Goal: Use online tool/utility: Utilize a website feature to perform a specific function

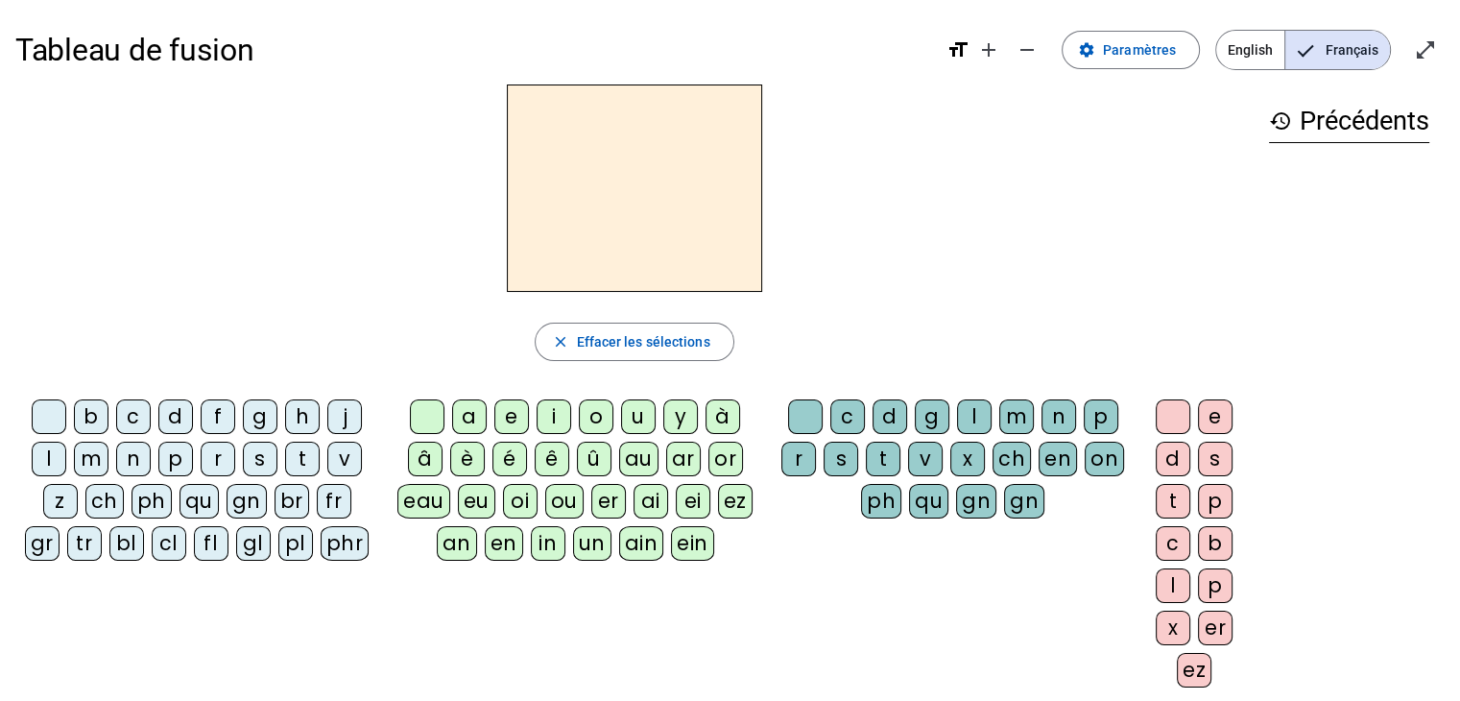
click at [183, 450] on div "p" at bounding box center [175, 458] width 35 height 35
click at [635, 409] on div "u" at bounding box center [638, 416] width 35 height 35
click at [800, 444] on div "r" at bounding box center [798, 458] width 35 height 35
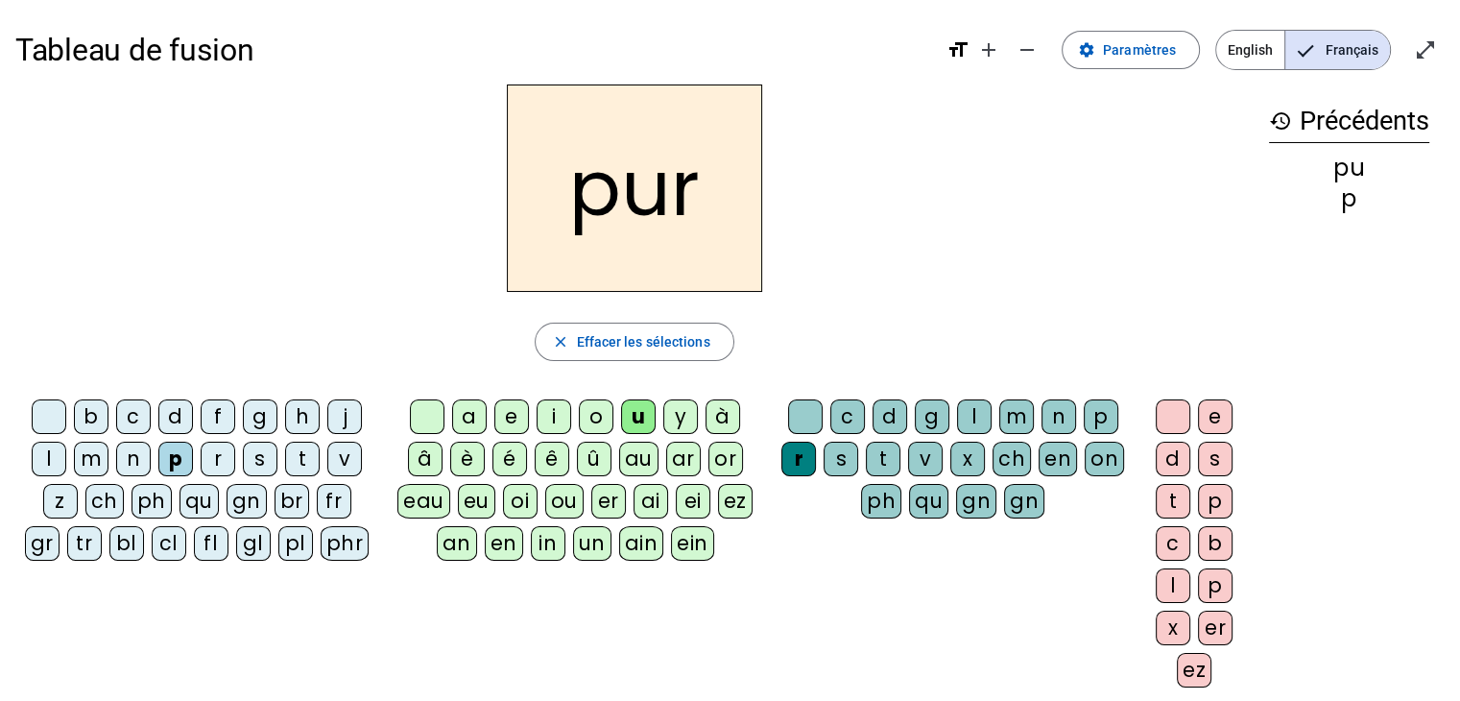
click at [84, 465] on div "m" at bounding box center [91, 458] width 35 height 35
click at [184, 413] on div "d" at bounding box center [175, 416] width 35 height 35
click at [797, 418] on div at bounding box center [805, 416] width 35 height 35
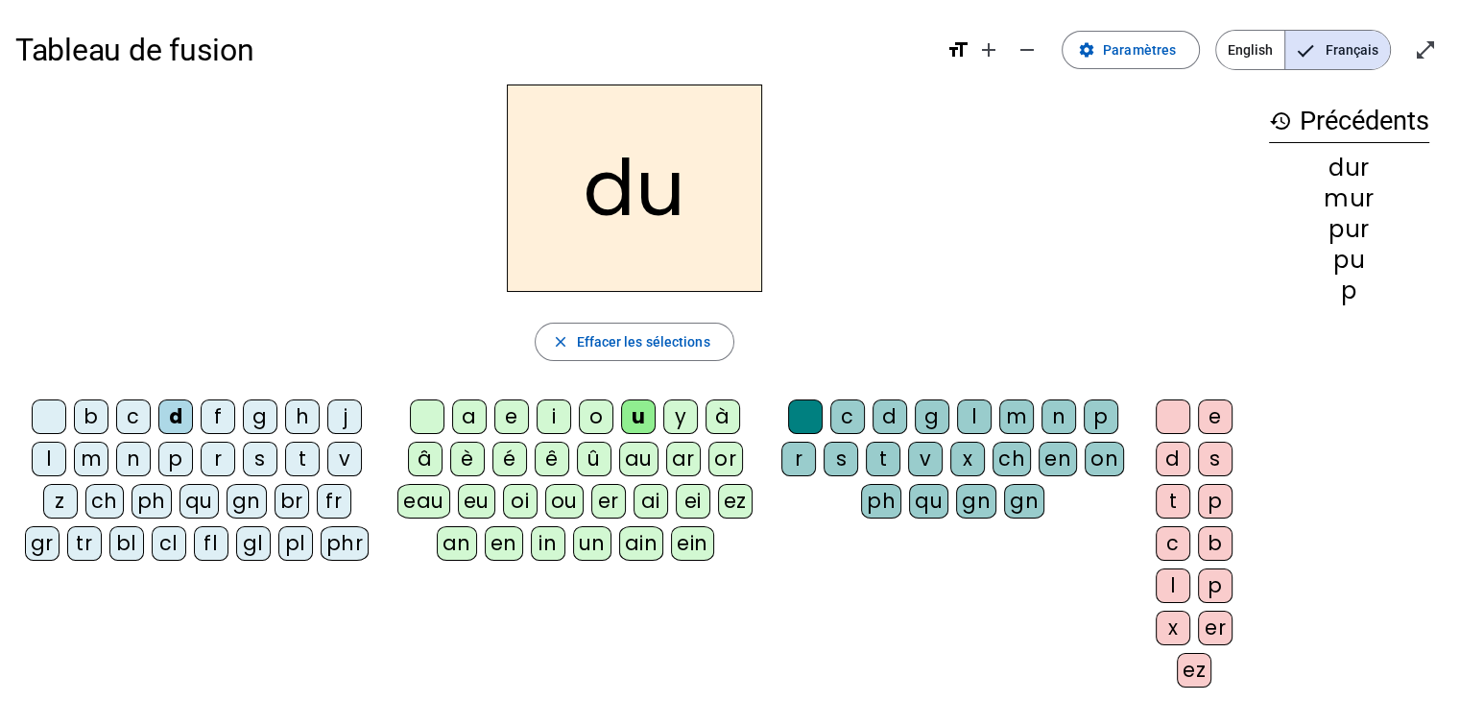
click at [104, 409] on div "b" at bounding box center [91, 416] width 35 height 35
click at [57, 452] on div "l" at bounding box center [49, 458] width 35 height 35
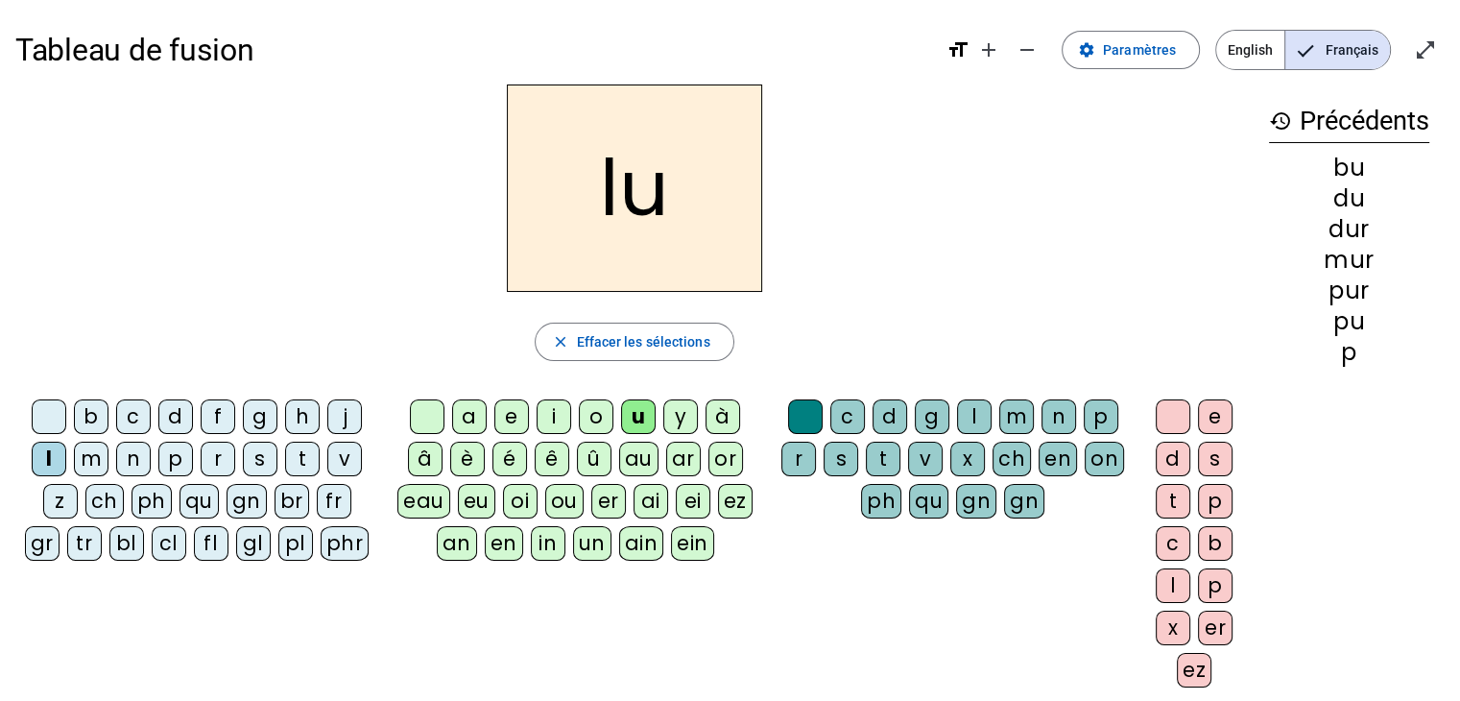
click at [488, 407] on letter-bubble "a" at bounding box center [473, 420] width 42 height 42
click at [483, 407] on div "a" at bounding box center [469, 416] width 35 height 35
click at [100, 462] on div "m" at bounding box center [91, 458] width 35 height 35
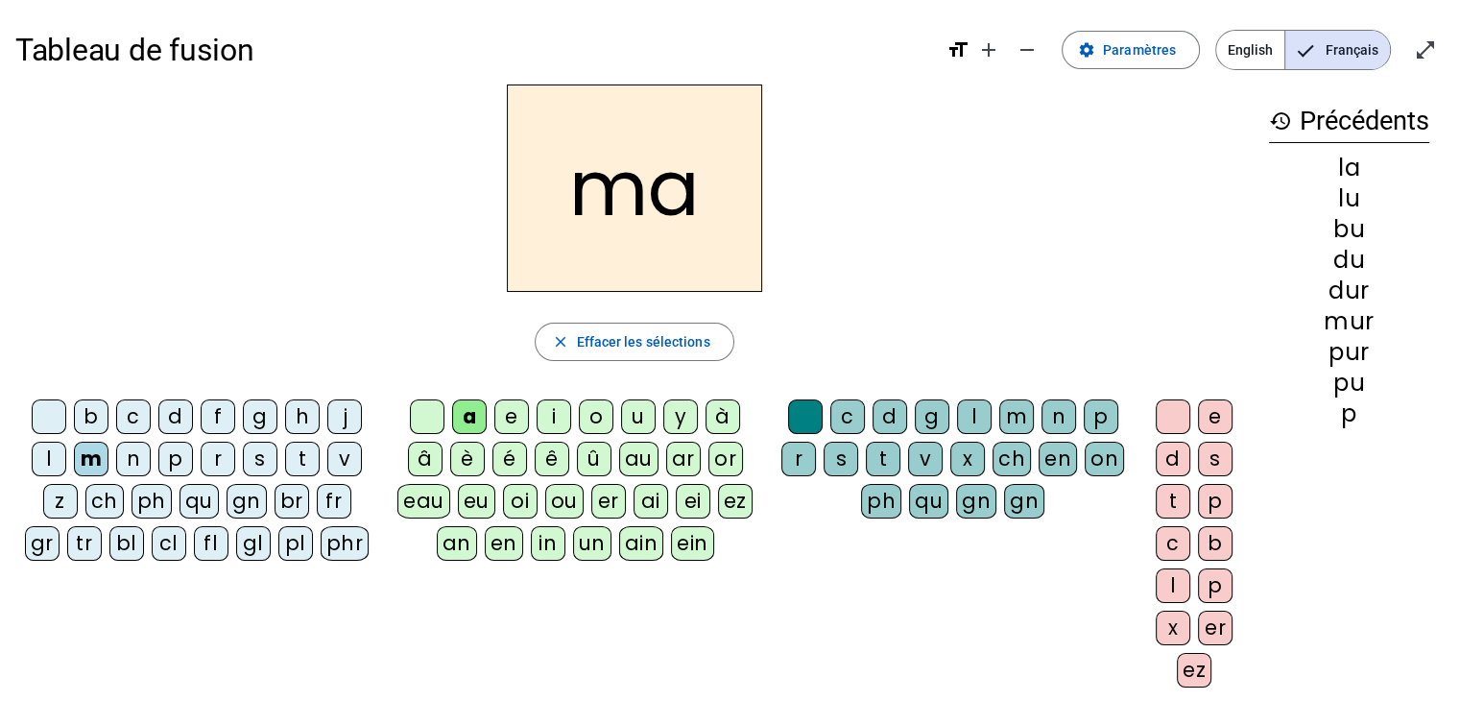
click at [505, 413] on div "e" at bounding box center [511, 416] width 35 height 35
click at [354, 419] on div "j" at bounding box center [344, 416] width 35 height 35
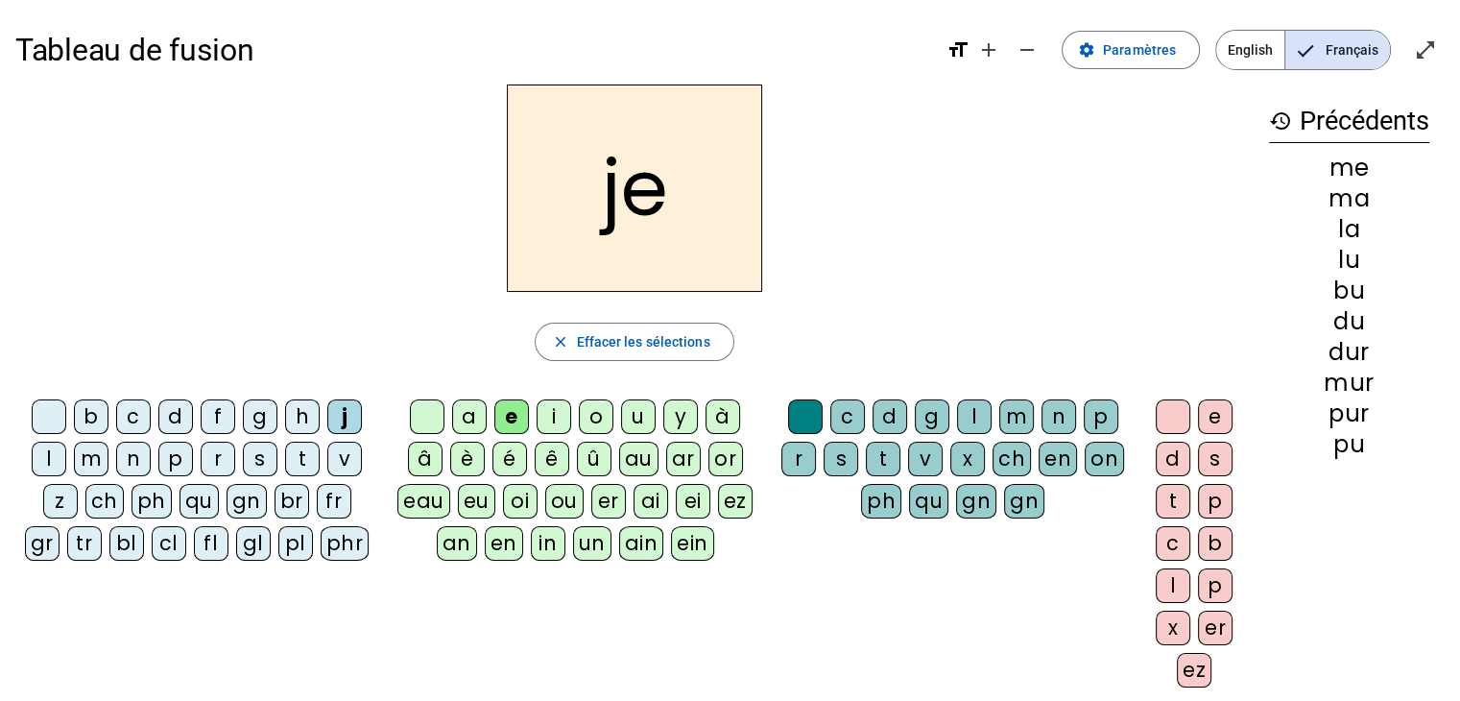
click at [173, 435] on letter-bubble "d" at bounding box center [179, 420] width 42 height 42
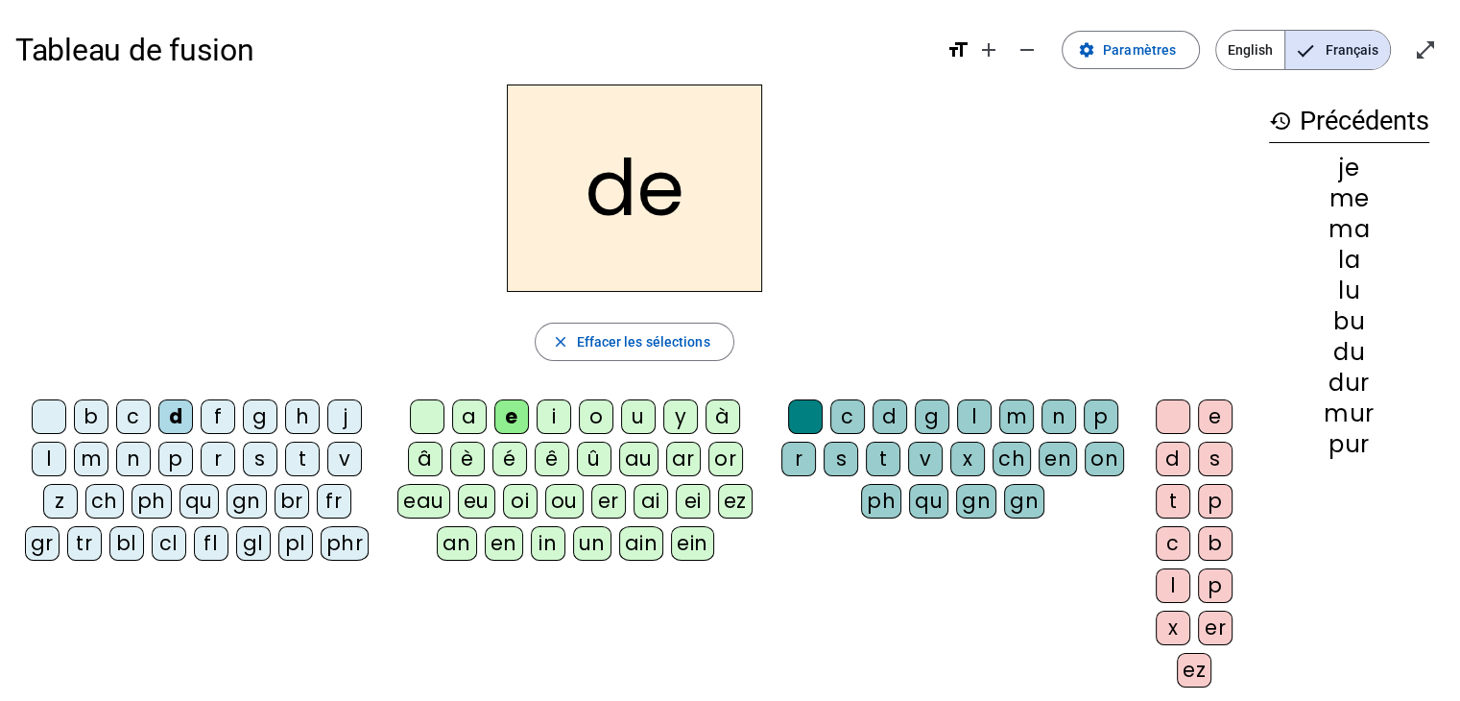
click at [288, 459] on div "t" at bounding box center [302, 458] width 35 height 35
click at [138, 446] on div "n" at bounding box center [133, 458] width 35 height 35
click at [554, 415] on div "i" at bounding box center [554, 416] width 35 height 35
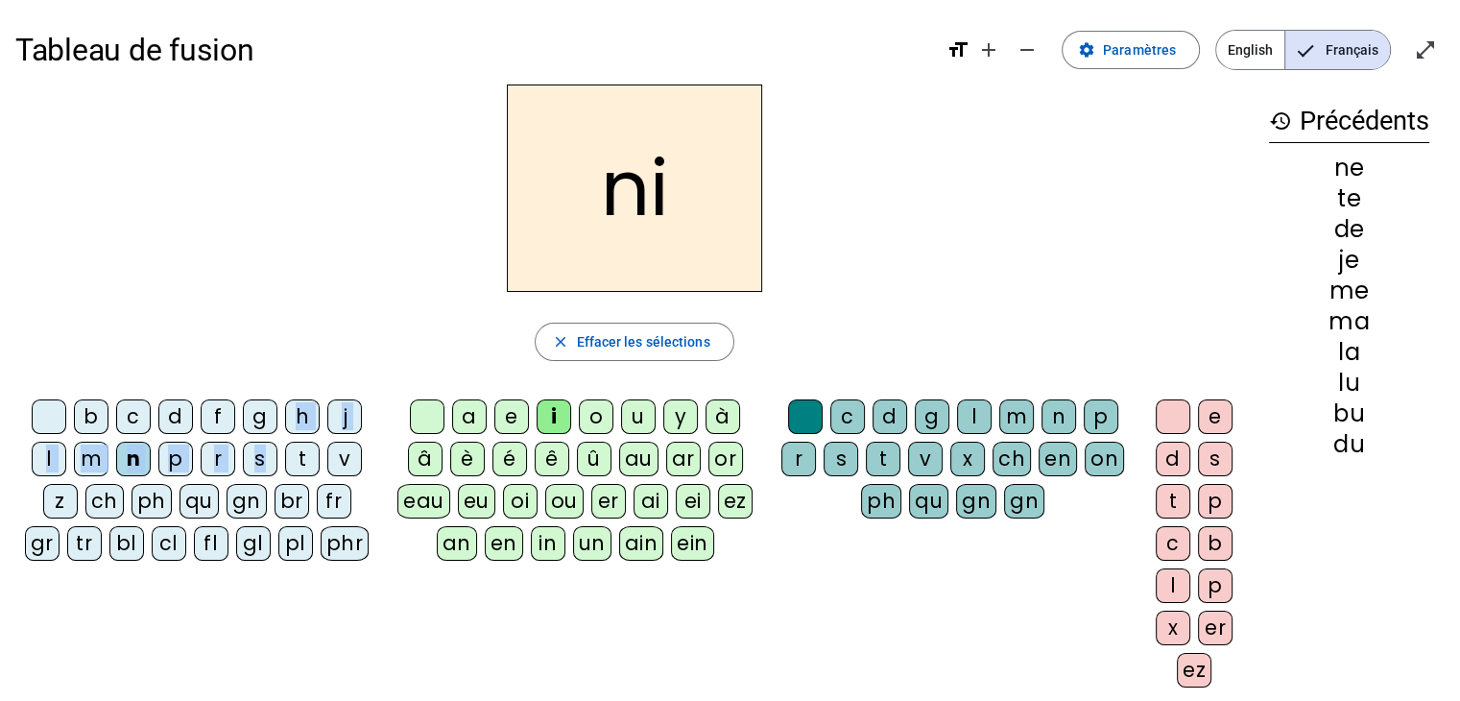
drag, startPoint x: 272, startPoint y: 438, endPoint x: 265, endPoint y: 454, distance: 17.6
click at [265, 454] on div "b c d f g h j l m n p r s t v z ch ph qu gn br fr gr tr bl cl fl gl pl phr" at bounding box center [200, 483] width 355 height 169
click at [265, 454] on div "s" at bounding box center [260, 458] width 35 height 35
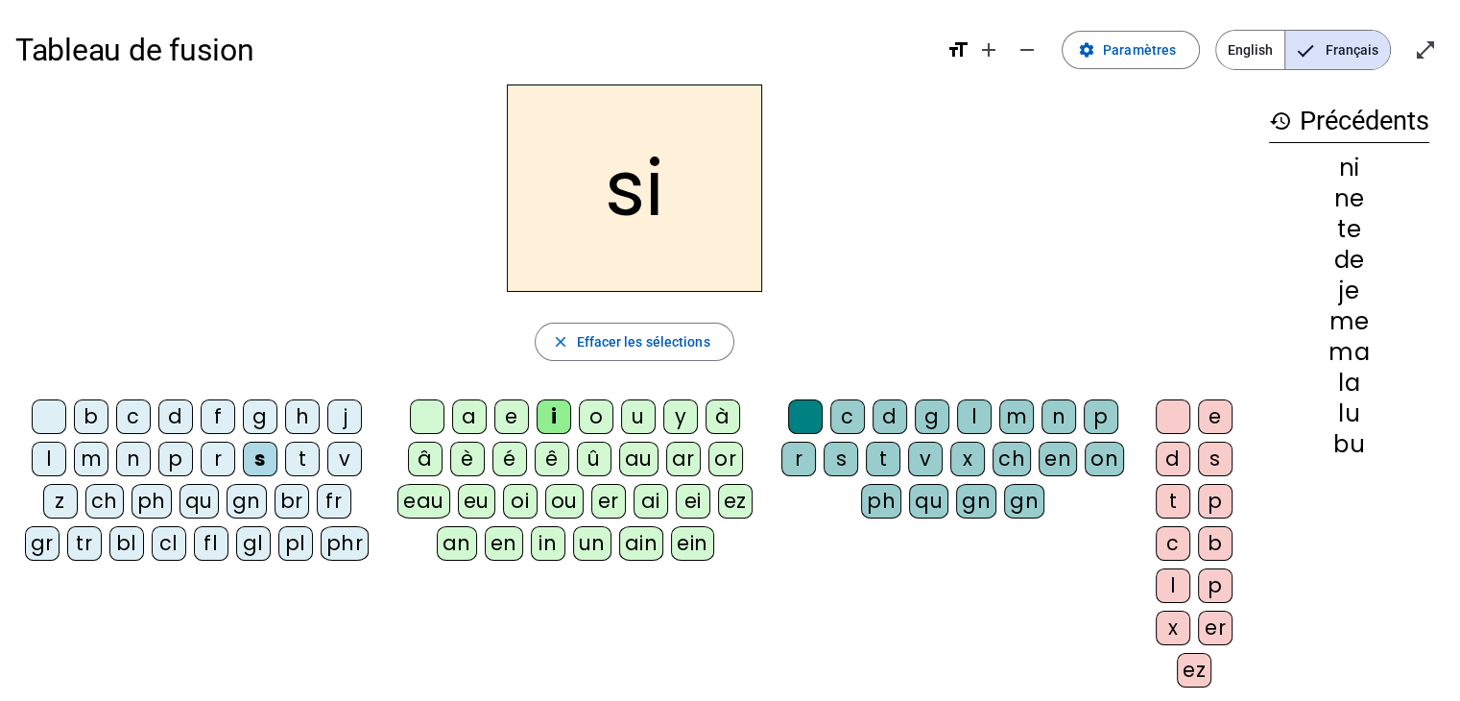
click at [967, 413] on div "l" at bounding box center [974, 416] width 35 height 35
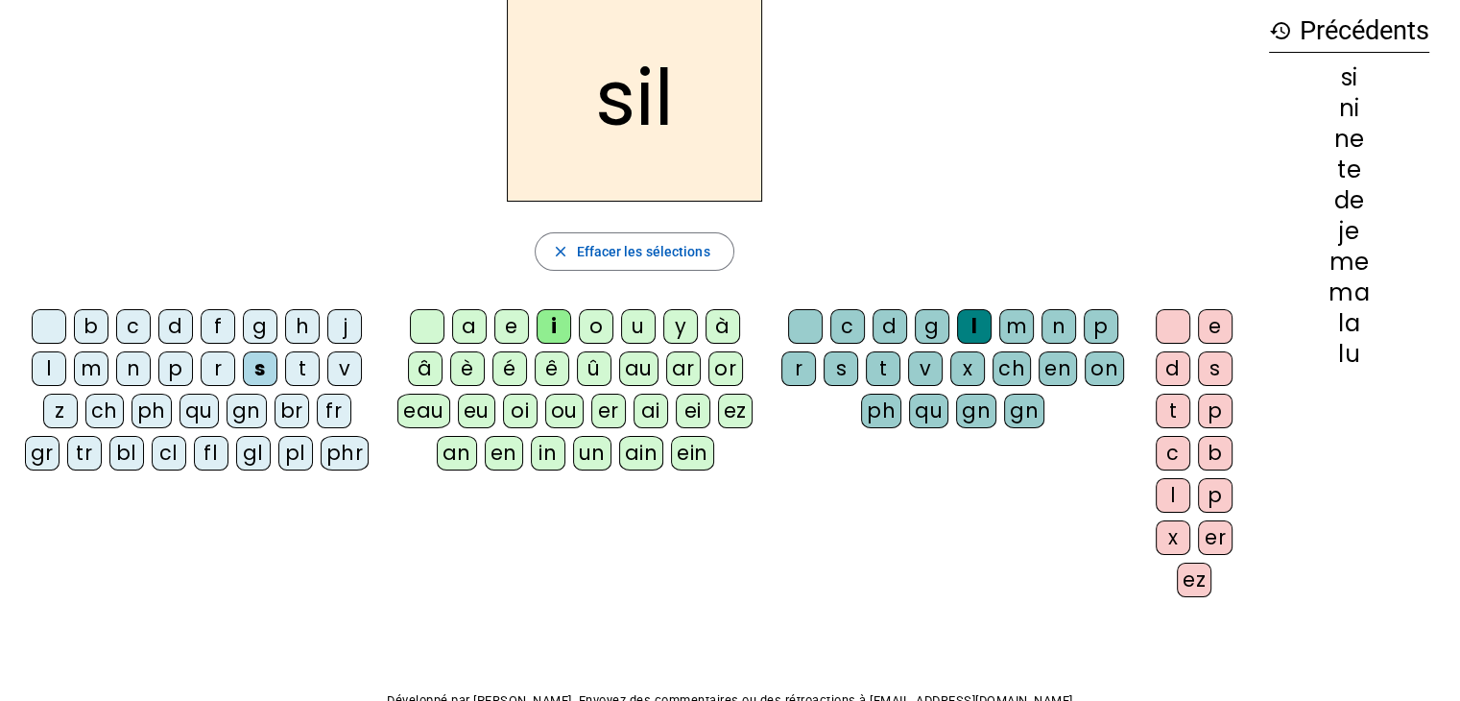
scroll to position [91, 0]
